Goal: Task Accomplishment & Management: Complete application form

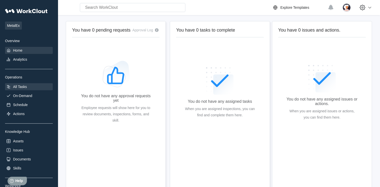
click at [28, 84] on div "All Tasks" at bounding box center [29, 86] width 48 height 7
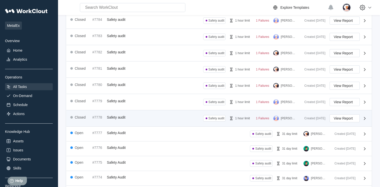
scroll to position [121, 0]
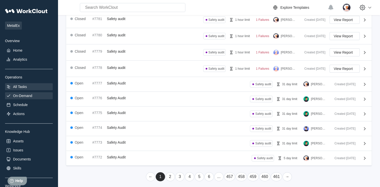
click at [22, 97] on div "On-Demand" at bounding box center [22, 96] width 19 height 4
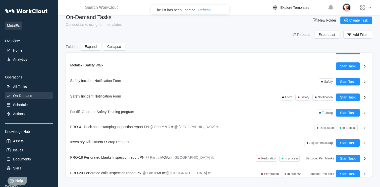
scroll to position [139, 0]
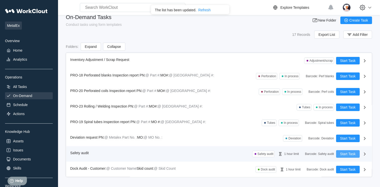
click at [339, 150] on button "Start Task" at bounding box center [348, 154] width 24 height 8
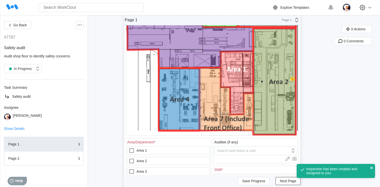
scroll to position [151, 0]
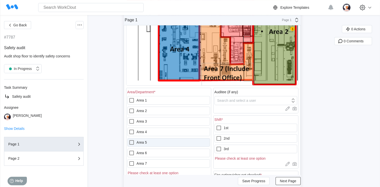
click at [143, 140] on label "Area 5" at bounding box center [168, 142] width 83 height 9
click at [129, 140] on 5 "Area 5" at bounding box center [129, 140] width 0 height 0
checkbox 5 "true"
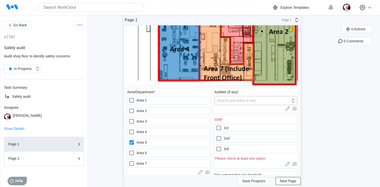
click at [244, 100] on div "Search and select a user" at bounding box center [236, 101] width 39 height 4
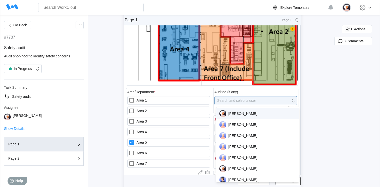
click at [234, 112] on div "[PERSON_NAME]" at bounding box center [257, 113] width 77 height 7
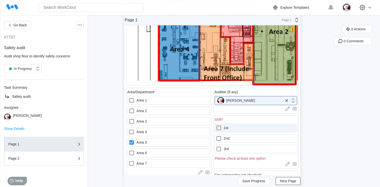
click at [231, 128] on label "1st" at bounding box center [255, 128] width 83 height 9
click at [216, 125] on input "1st" at bounding box center [216, 125] width 0 height 0
checkbox input "true"
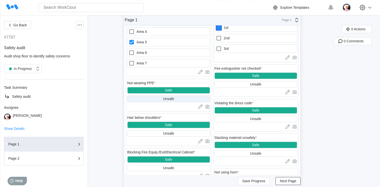
scroll to position [301, 0]
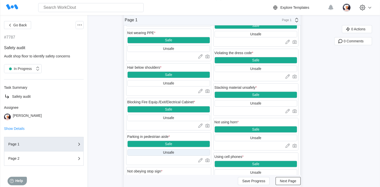
click at [141, 151] on div "Unsafe" at bounding box center [168, 152] width 83 height 7
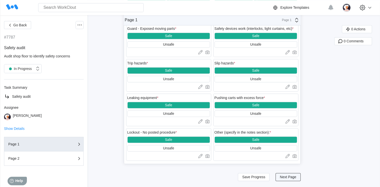
click at [293, 175] on span "Next Page" at bounding box center [288, 177] width 16 height 4
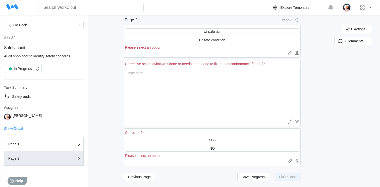
scroll to position [39, 0]
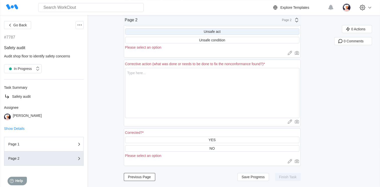
click at [178, 31] on div "Unsafe act" at bounding box center [212, 31] width 174 height 7
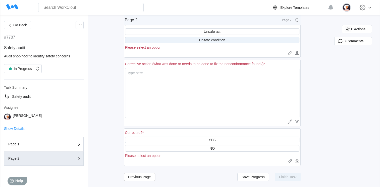
scroll to position [33, 0]
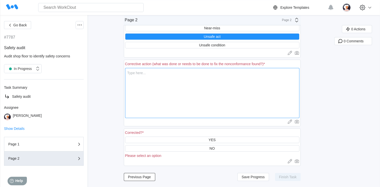
click at [149, 75] on textarea at bounding box center [212, 93] width 174 height 50
type textarea "T"
type textarea "x"
type textarea "To"
type textarea "x"
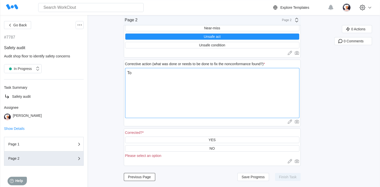
type textarea "Tol"
type textarea "x"
type textarea "Told"
type textarea "x"
type textarea "Told"
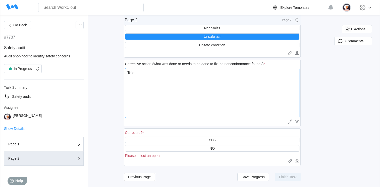
type textarea "x"
type textarea "Told o"
type textarea "x"
type textarea "Told op"
type textarea "x"
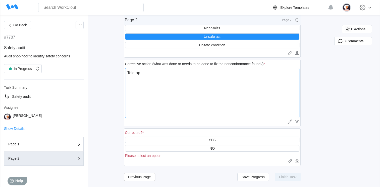
type textarea "Told ope"
type textarea "x"
type textarea "Told oper"
type textarea "x"
type textarea "Told opera"
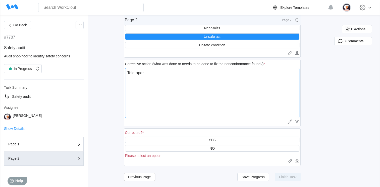
type textarea "x"
type textarea "Told operat"
type textarea "x"
type textarea "Told operato"
type textarea "x"
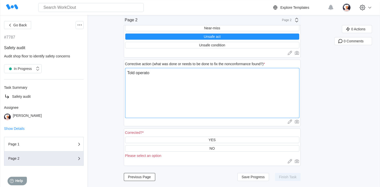
type textarea "Told operator"
type textarea "x"
type textarea "Told operator"
type textarea "x"
type textarea "Told operator w"
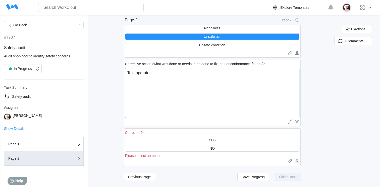
type textarea "x"
type textarea "Told operator we"
type textarea "x"
type textarea "Told operator we"
type textarea "x"
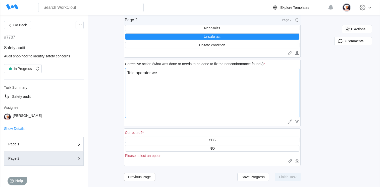
type textarea "Told operator we c"
type textarea "x"
type textarea "Told operator we ca"
type textarea "x"
type textarea "Told operator we can"
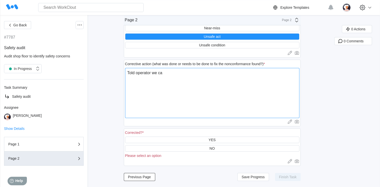
type textarea "x"
type textarea "Told operator we [PERSON_NAME]"
type textarea "x"
type textarea "Told operator we canno"
type textarea "x"
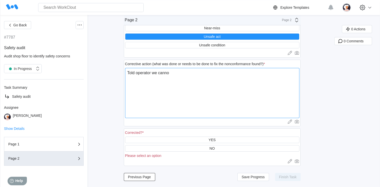
type textarea "Told operator we cannot"
type textarea "x"
type textarea "Told operator we cannot"
type textarea "x"
type textarea "Told operator we cannot b"
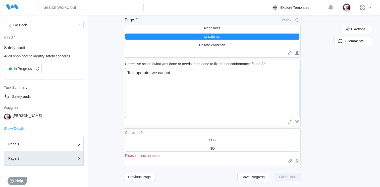
type textarea "x"
type textarea "Told operator we cannot bl"
type textarea "x"
type textarea "Told operator we cannot blo"
type textarea "x"
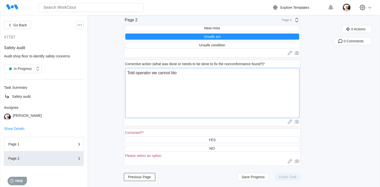
type textarea "Told operator we cannot bloc"
type textarea "x"
type textarea "Told operator we cannot block"
type textarea "x"
type textarea "Told operator we cannot block"
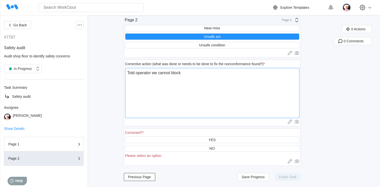
type textarea "x"
type textarea "Told operator we cannot block w"
type textarea "x"
type textarea "Told operator we cannot block wa"
type textarea "x"
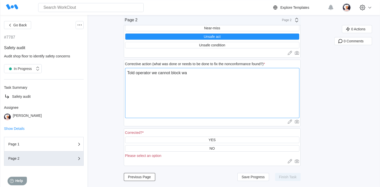
type textarea "Told operator we cannot block wal"
type textarea "x"
type textarea "Told operator we cannot block walk"
type textarea "x"
type textarea "Told operator we cannot block walki"
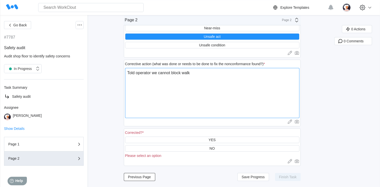
type textarea "x"
type textarea "Told operator we cannot block walkin"
type textarea "x"
type textarea "Told operator we cannot block walking"
type textarea "x"
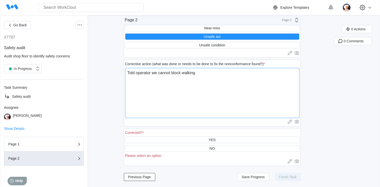
type textarea "Told operator we cannot block walking"
type textarea "x"
type textarea "Told operator we cannot block walking a"
type textarea "x"
type textarea "Told operator we cannot block walking ai"
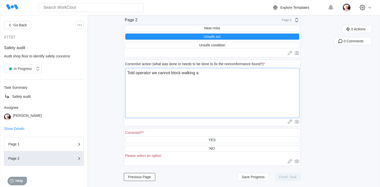
type textarea "x"
type textarea "Told operator we cannot block walking ais"
type textarea "x"
type textarea "Told operator we cannot block walking aisl"
type textarea "x"
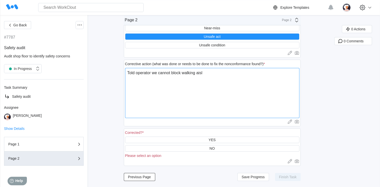
type textarea "Told operator we cannot block walking aisle"
type textarea "x"
type textarea "Told operator we cannot block walking aisles"
type textarea "x"
type textarea "Told operator we cannot block walking aisles"
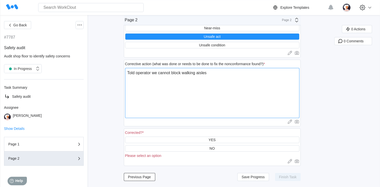
type textarea "x"
type textarea "Told operator we cannot block walking aisles w"
type textarea "x"
type textarea "Told operator we cannot block walking aisles wi"
type textarea "x"
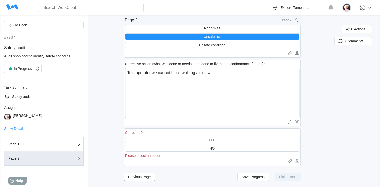
type textarea "Told operator we cannot block walking aisles wit"
type textarea "x"
type textarea "Told operator we cannot block walking aisles with"
type textarea "x"
type textarea "Told operator we cannot block walking aisles with"
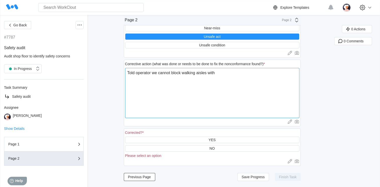
type textarea "x"
type textarea "Told operator we cannot block walking aisles with f"
type textarea "x"
type textarea "Told operator we cannot block walking aisles with fo"
type textarea "x"
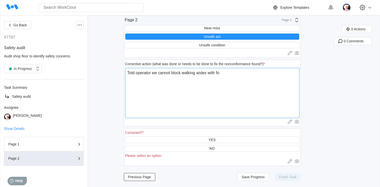
type textarea "Told operator we cannot block walking aisles with for"
type textarea "x"
type textarea "Told operator we cannot block walking aisles with fork"
type textarea "x"
type textarea "Told operator we cannot block walking aisles with forkl"
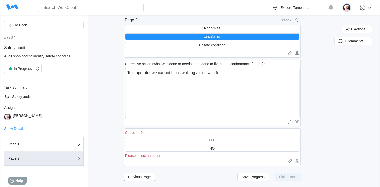
type textarea "x"
type textarea "Told operator we cannot block walking aisles with forkli"
type textarea "x"
type textarea "Told operator we cannot block walking aisles with forklif"
type textarea "x"
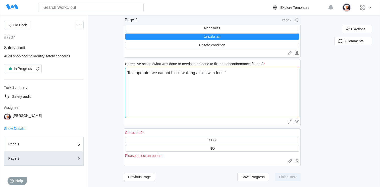
type textarea "Told operator we cannot block walking aisles with forklift"
type textarea "x"
type textarea "Told operator we cannot block walking aisles with forklifts"
type textarea "x"
type textarea "Told operator we cannot block walking aisles with forklifts"
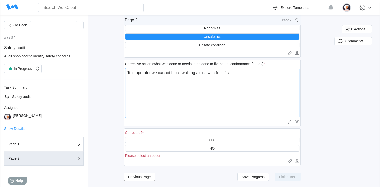
type textarea "x"
type textarea "Told operator we cannot block walking aisles with forklifts a"
type textarea "x"
type textarea "Told operator we cannot block walking aisles with forklifts an"
type textarea "x"
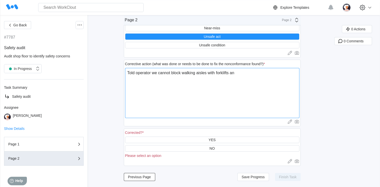
type textarea "Told operator we cannot block walking aisles with forklifts and"
type textarea "x"
type textarea "Told operator we cannot block walking aisles with forklifts and"
type textarea "x"
type textarea "Told operator we cannot block walking aisles with forklifts and h"
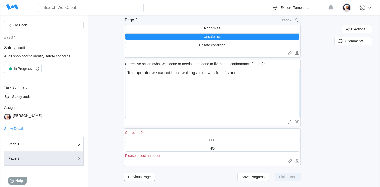
type textarea "x"
type textarea "Told operator we cannot block walking aisles with forklifts and ha"
type textarea "x"
type textarea "Told operator we cannot block walking aisles with forklifts and hav"
type textarea "x"
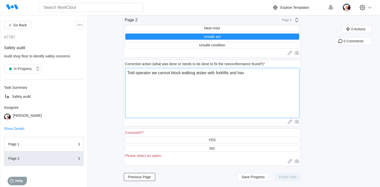
type textarea "Told operator we cannot block walking aisles with forklifts and have"
type textarea "x"
type textarea "Told operator we cannot block walking aisles with forklifts and have"
type textarea "x"
type textarea "Told operator we cannot block walking aisles with forklifts and have t"
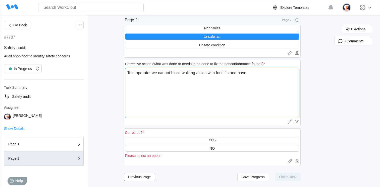
type textarea "x"
type textarea "Told operator we cannot block walking aisles with forklifts and have to"
type textarea "x"
type textarea "Told operator we cannot block walking aisles with forklifts and have to"
type textarea "x"
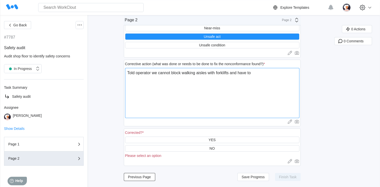
type textarea "Told operator we cannot block walking aisles with forklifts and have to m"
type textarea "x"
type textarea "Told operator we cannot block walking aisles with forklifts and have to mo"
type textarea "x"
type textarea "Told operator we cannot block walking aisles with forklifts and have to mov"
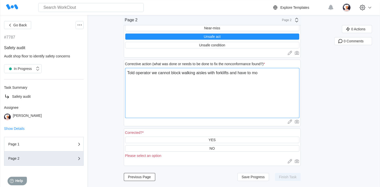
type textarea "x"
type textarea "Told operator we cannot block walking aisles with forklifts and have to move"
type textarea "x"
type textarea "Told operator we cannot block walking aisles with forklifts and have to move"
type textarea "x"
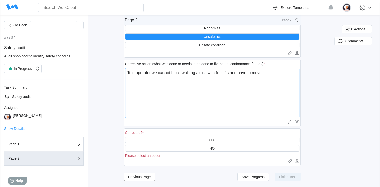
type textarea "Told operator we cannot block walking aisles with forklifts and have to move t"
type textarea "x"
type textarea "Told operator we cannot block walking aisles with forklifts and have to move to"
type textarea "x"
type textarea "Told operator we cannot block walking aisles with forklifts and have to move to"
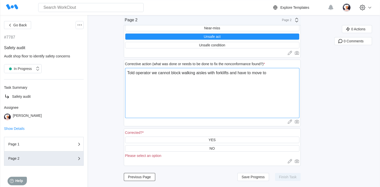
type textarea "x"
type textarea "Told operator we cannot block walking aisles with forklifts and have to move to…"
type textarea "x"
type textarea "Told operator we cannot block walking aisles with forklifts and have to move to…"
type textarea "x"
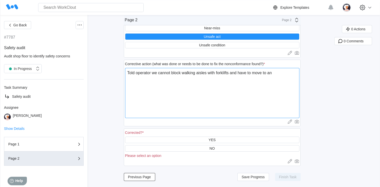
type textarea "Told operator we cannot block walking aisles with forklifts and have to move to…"
type textarea "x"
type textarea "Told operator we cannot block walking aisles with forklifts and have to move to…"
type textarea "x"
type textarea "Told operator we cannot block walking aisles with forklifts and have to move to…"
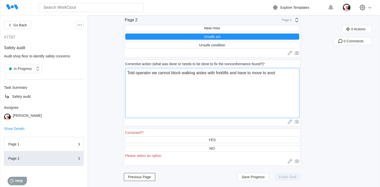
type textarea "x"
type textarea "Told operator we cannot block walking aisles with forklifts and have to move to…"
type textarea "x"
type textarea "Told operator we cannot block walking aisles with forklifts and have to move to…"
type textarea "x"
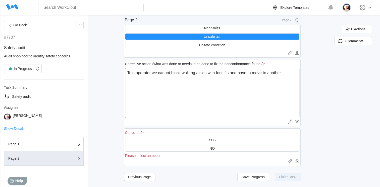
type textarea "Told operator we cannot block walking aisles with forklifts and have to move to…"
type textarea "x"
type textarea "Told operator we cannot block walking aisles with forklifts and have to move to…"
type textarea "x"
type textarea "Told operator we cannot block walking aisles with forklifts and have to move to…"
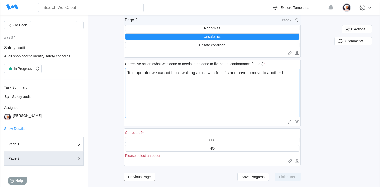
type textarea "x"
type textarea "Told operator we cannot block walking aisles with forklifts and have to move to…"
type textarea "x"
type textarea "Told operator we cannot block walking aisles with forklifts and have to move to…"
type textarea "x"
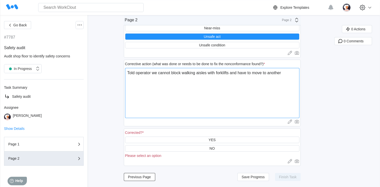
type textarea "Told operator we cannot block walking aisles with forklifts and have to move to…"
type textarea "x"
type textarea "Told operator we cannot block walking aisles with forklifts and have to move to…"
type textarea "x"
type textarea "Told operator we cannot block walking aisles with forklifts and have to move to…"
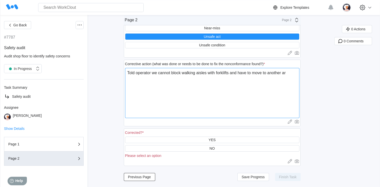
type textarea "x"
type textarea "Told operator we cannot block walking aisles with forklifts and have to move to…"
type textarea "x"
type textarea "Told operator we cannot block walking aisles with forklifts and have to move to…"
type textarea "x"
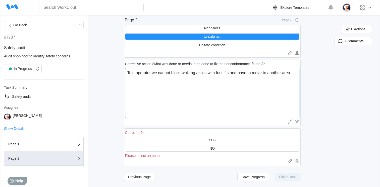
type textarea "Told operator we cannot block walking aisles with forklifts and have to move to…"
type textarea "x"
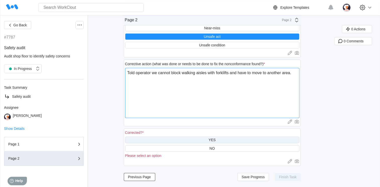
type textarea "Told operator we cannot block walking aisles with forklifts and have to move to…"
click at [178, 140] on div "YES" at bounding box center [212, 140] width 174 height 7
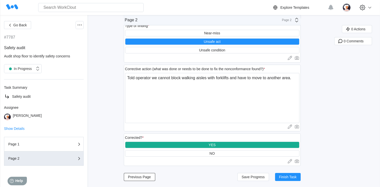
scroll to position [28, 0]
click at [293, 175] on button "Finish Task" at bounding box center [288, 177] width 26 height 8
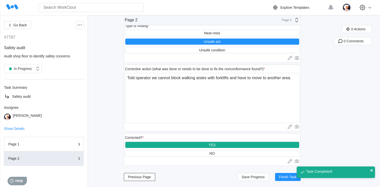
scroll to position [16, 0]
